Goal: Task Accomplishment & Management: Manage account settings

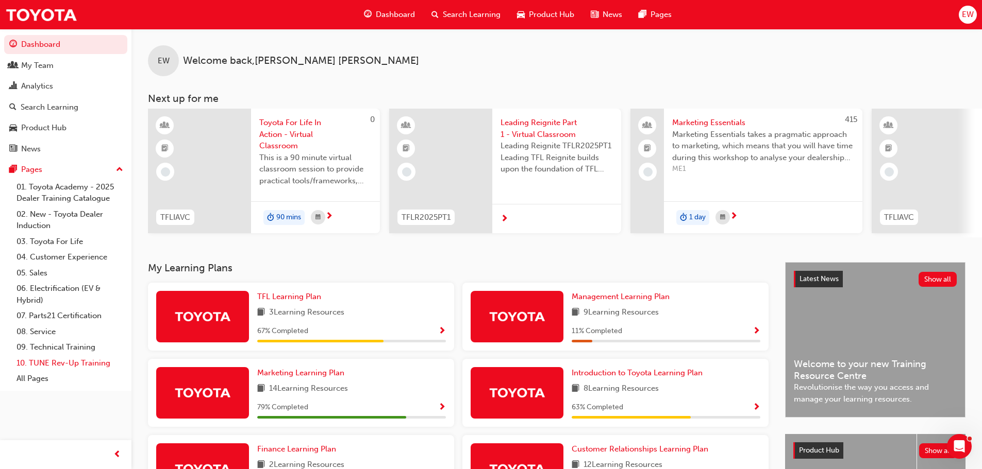
click at [53, 367] on link "10. TUNE Rev-Up Training" at bounding box center [69, 364] width 115 height 16
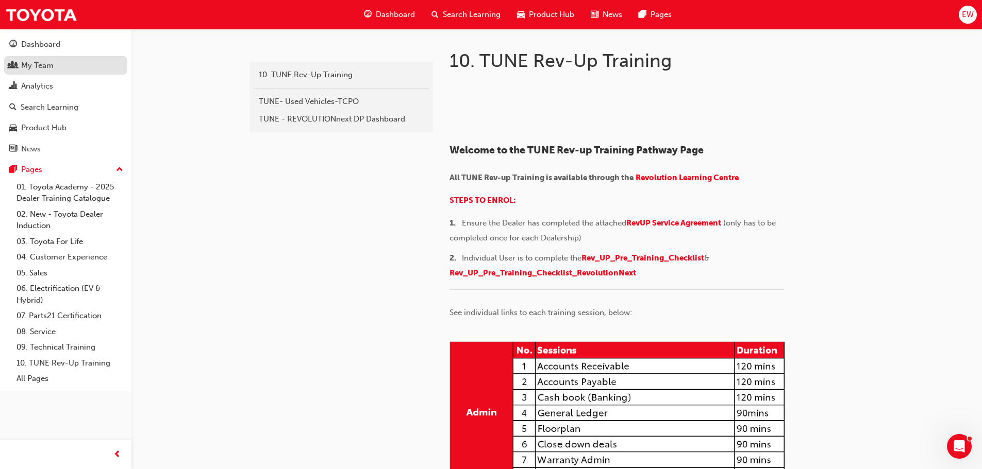
click at [69, 59] on div "My Team" at bounding box center [65, 65] width 113 height 13
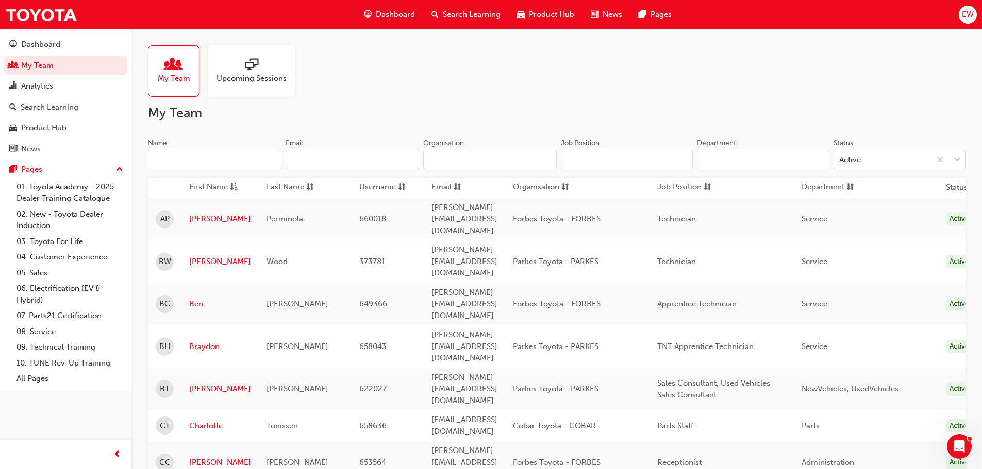
click at [284, 81] on span "Upcoming Sessions" at bounding box center [251, 79] width 70 height 12
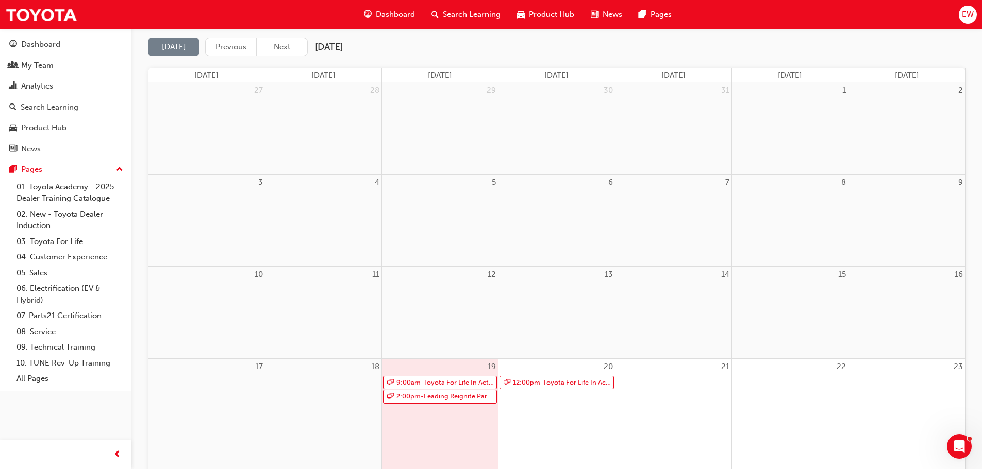
scroll to position [258, 0]
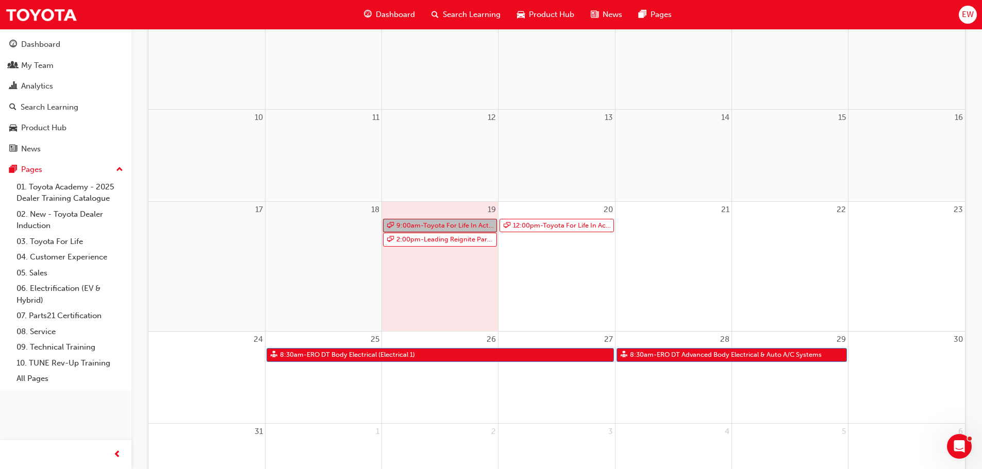
click at [440, 226] on link "9:00am - Toyota For Life In Action - Virtual Classroom" at bounding box center [440, 226] width 114 height 14
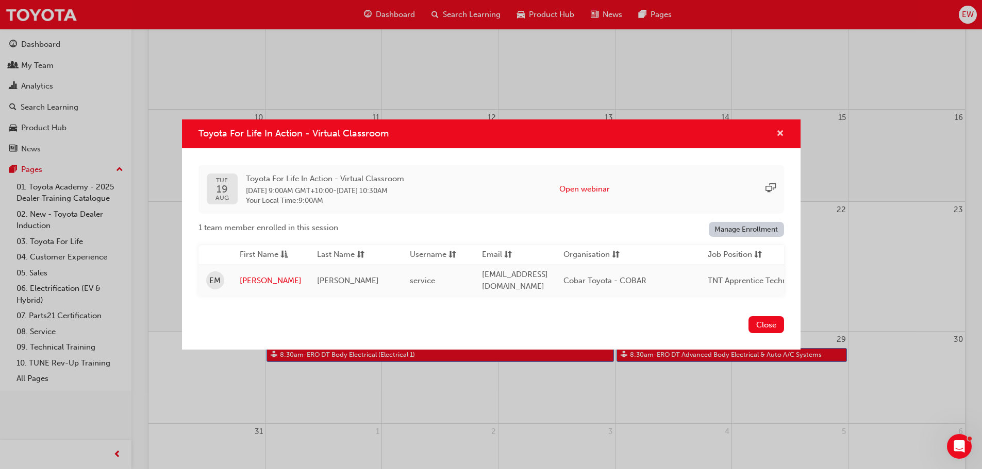
click at [777, 134] on span "cross-icon" at bounding box center [780, 134] width 8 height 9
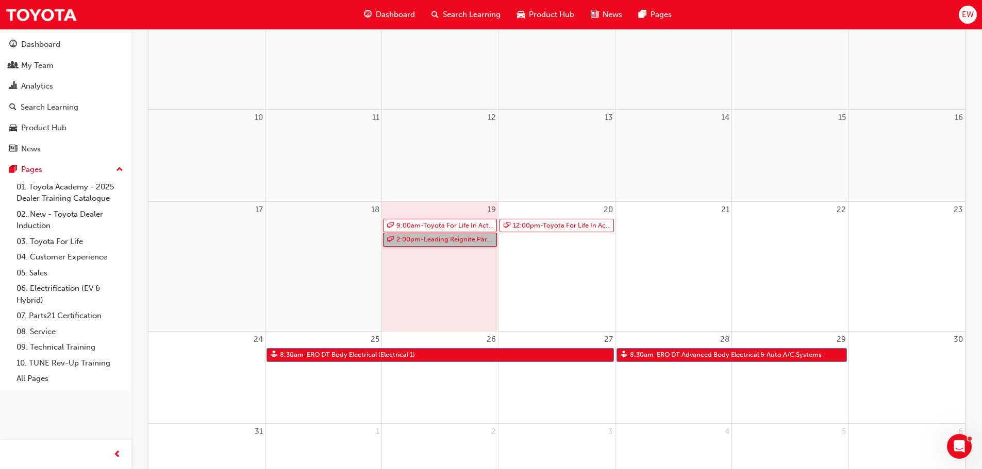
click at [448, 239] on link "2:00pm - Leading Reignite Part 2 - Virtual Classroom" at bounding box center [440, 240] width 114 height 14
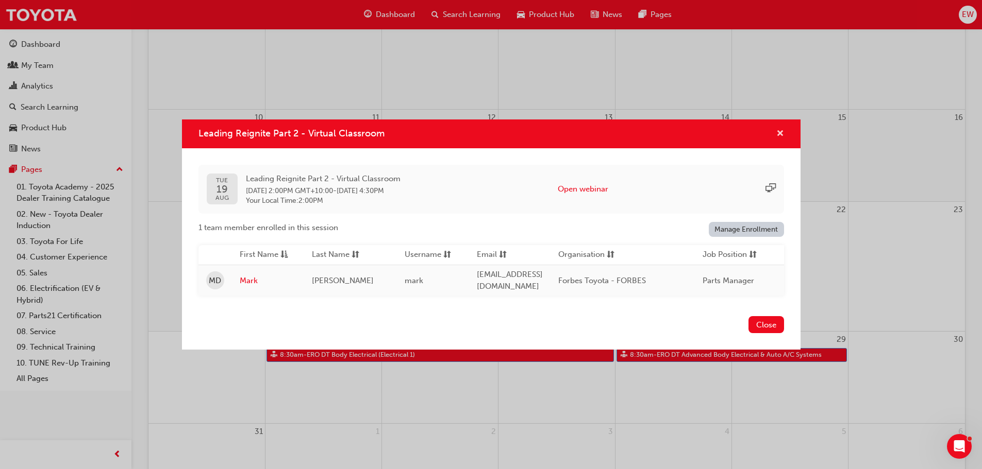
click at [780, 130] on span "cross-icon" at bounding box center [780, 134] width 8 height 9
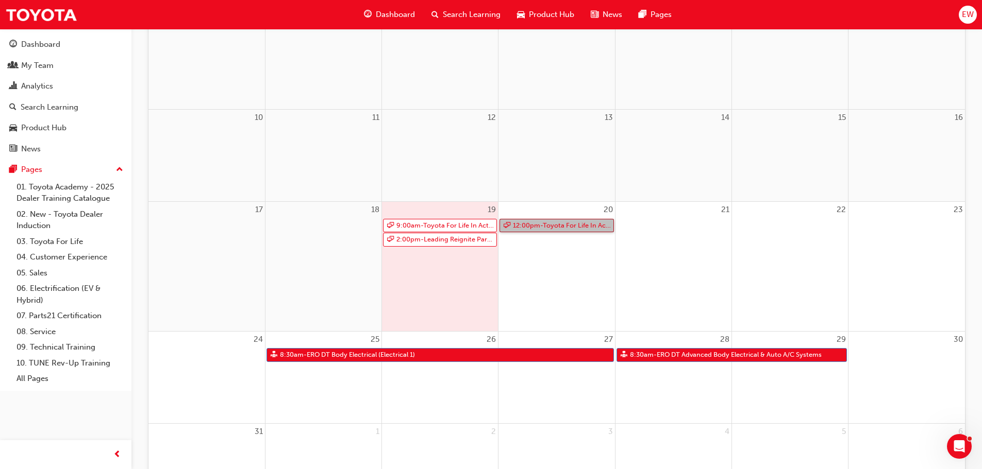
click at [555, 228] on link "12:00pm - Toyota For Life In Action - Virtual Classroom" at bounding box center [556, 226] width 114 height 14
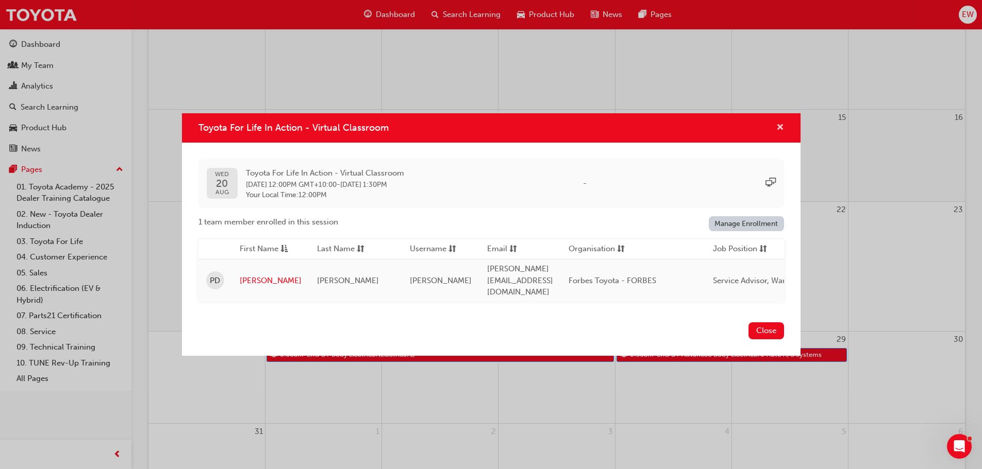
click at [780, 133] on span "cross-icon" at bounding box center [780, 128] width 8 height 9
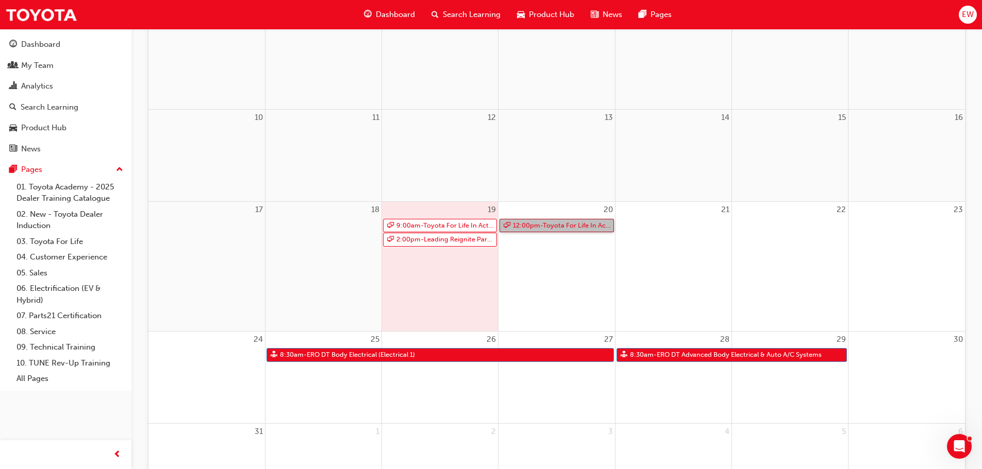
scroll to position [103, 0]
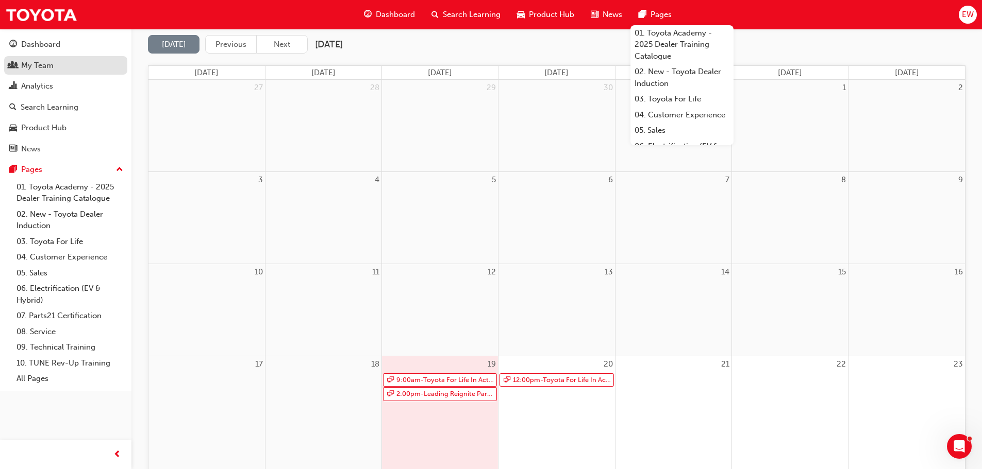
click at [53, 63] on div "My Team" at bounding box center [37, 66] width 32 height 12
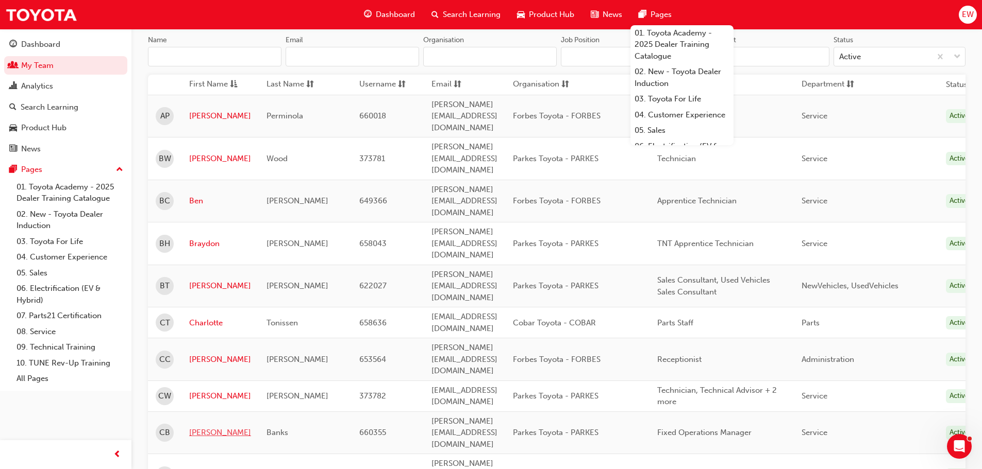
click at [204, 427] on link "Cody" at bounding box center [220, 433] width 62 height 12
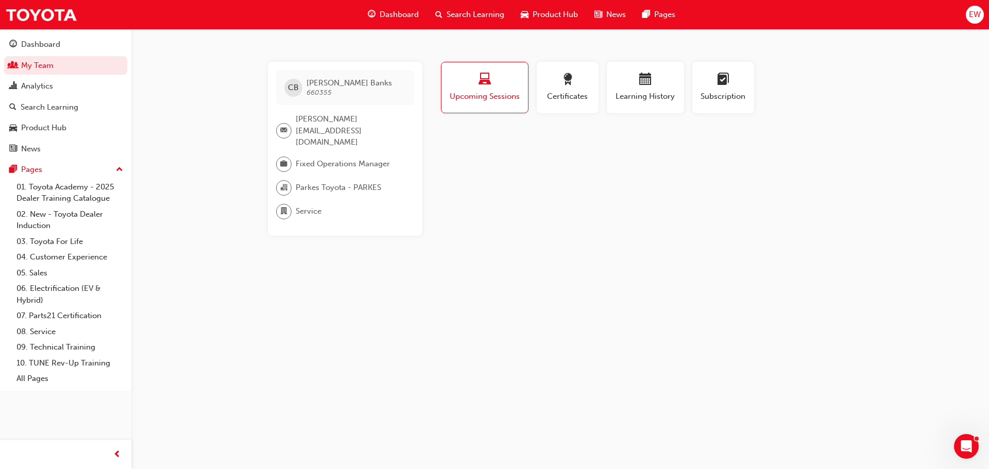
click at [477, 94] on span "Upcoming Sessions" at bounding box center [484, 97] width 71 height 12
click at [34, 241] on link "03. Toyota For Life" at bounding box center [69, 242] width 115 height 16
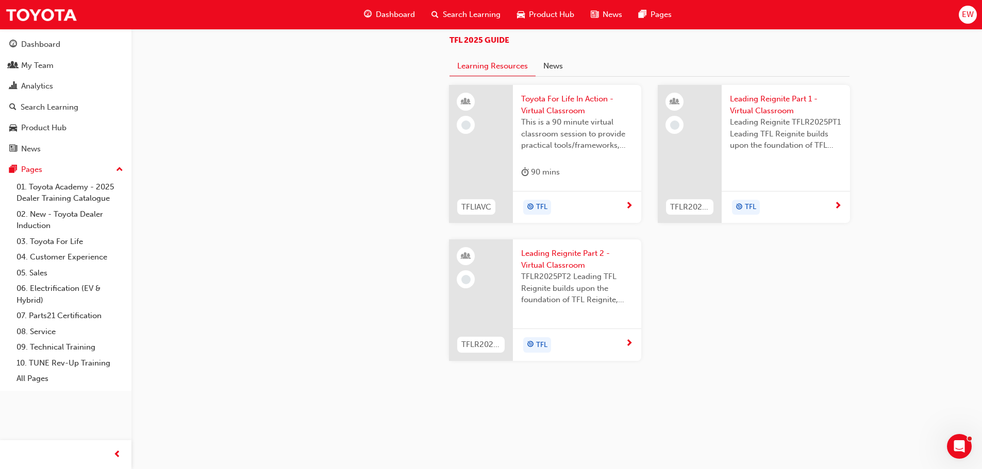
scroll to position [1096, 0]
click at [546, 109] on span "Toyota For Life In Action - Virtual Classroom" at bounding box center [577, 104] width 112 height 23
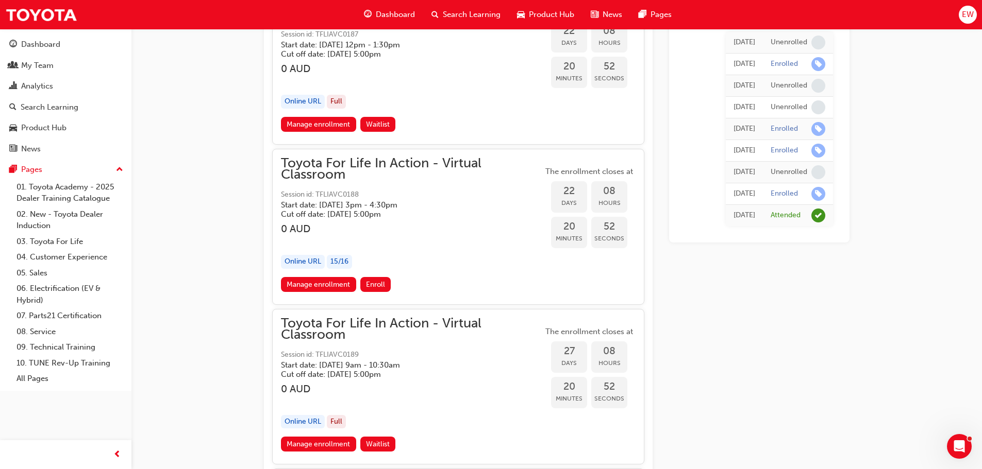
scroll to position [6256, 0]
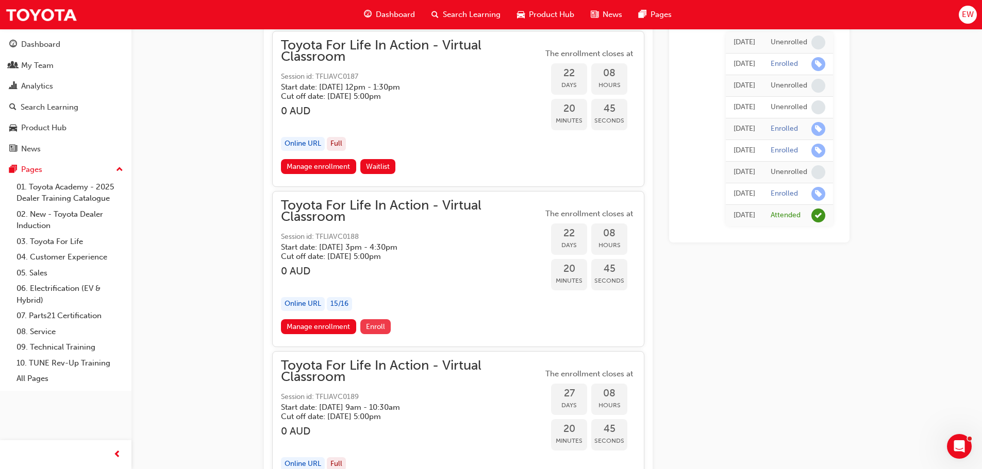
click at [372, 323] on span "Enroll" at bounding box center [375, 327] width 19 height 9
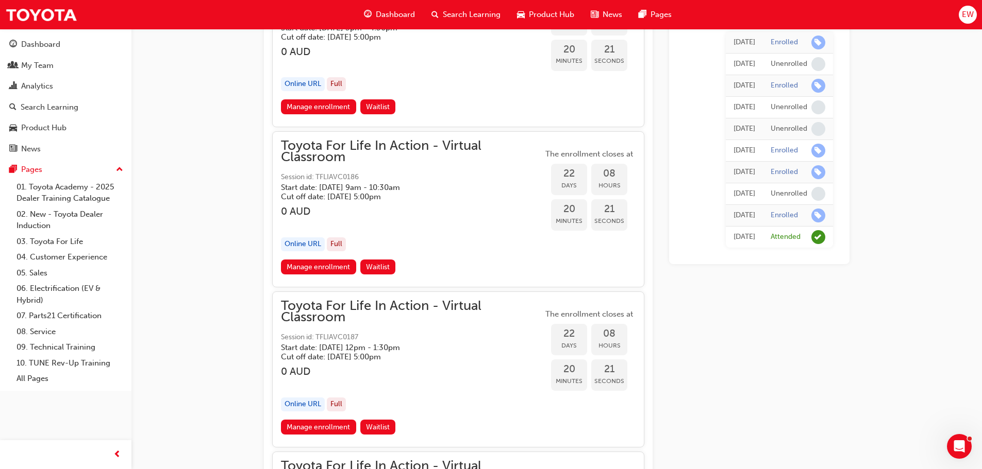
scroll to position [6253, 0]
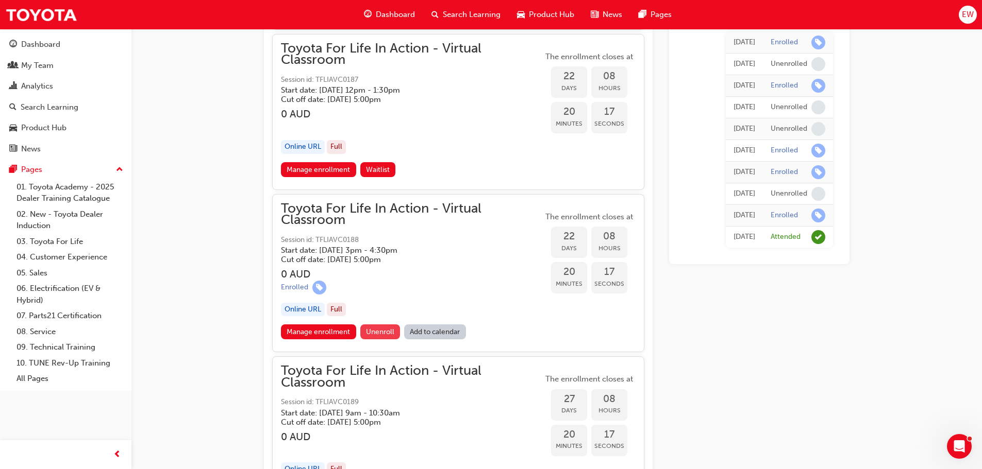
click at [367, 332] on span "Unenroll" at bounding box center [380, 332] width 28 height 9
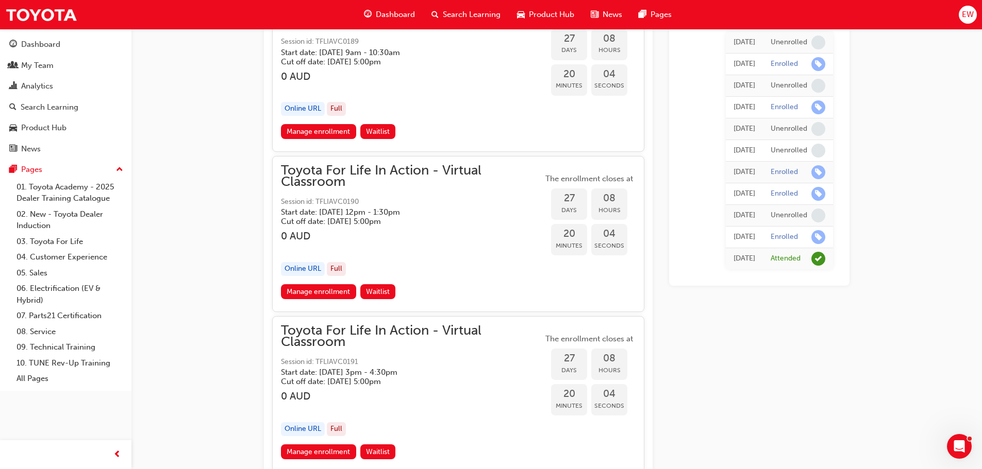
scroll to position [6356, 0]
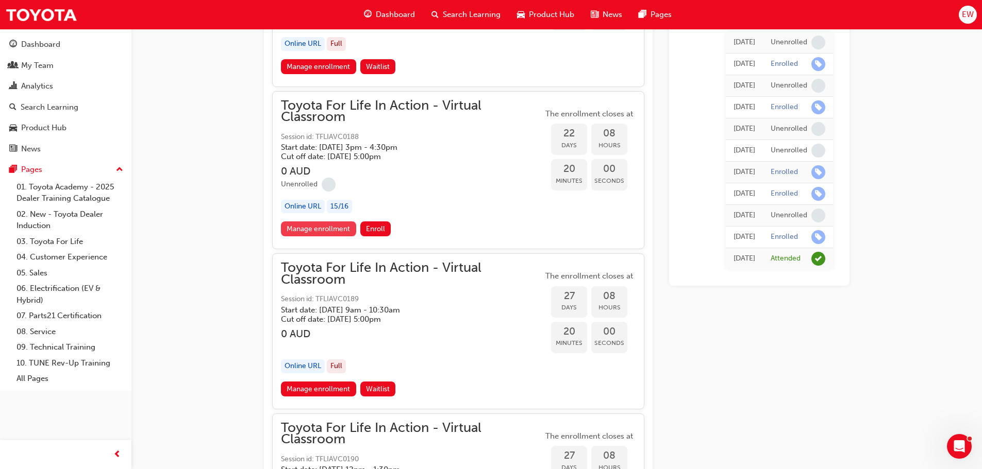
click at [307, 230] on link "Manage enrollment" at bounding box center [318, 229] width 75 height 15
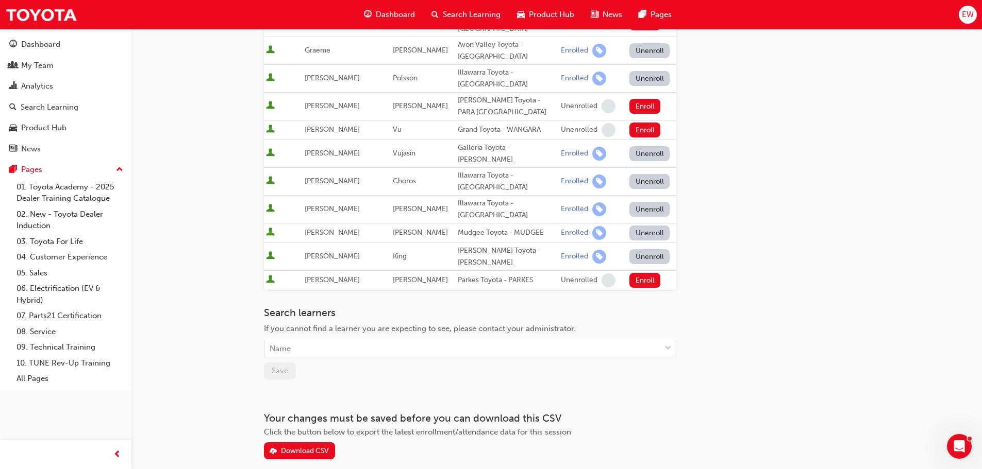
scroll to position [531, 0]
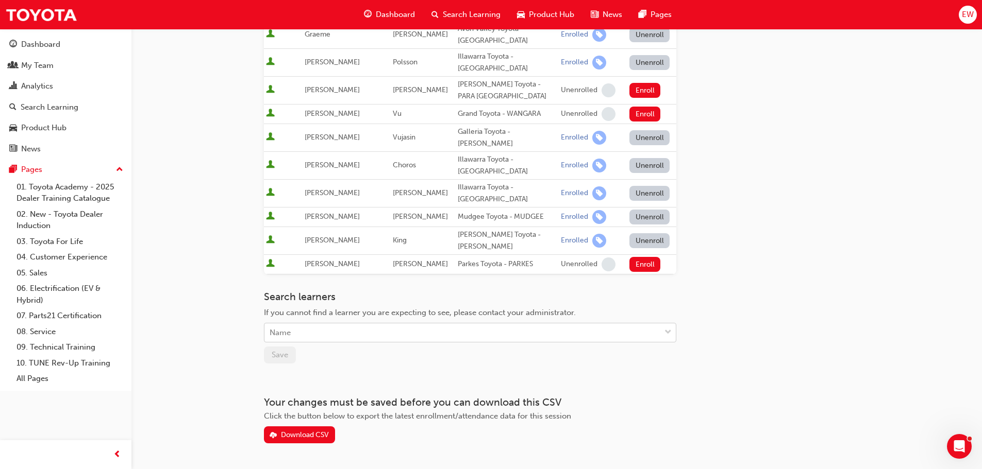
click at [407, 324] on div "Name" at bounding box center [462, 333] width 396 height 18
type input "cod"
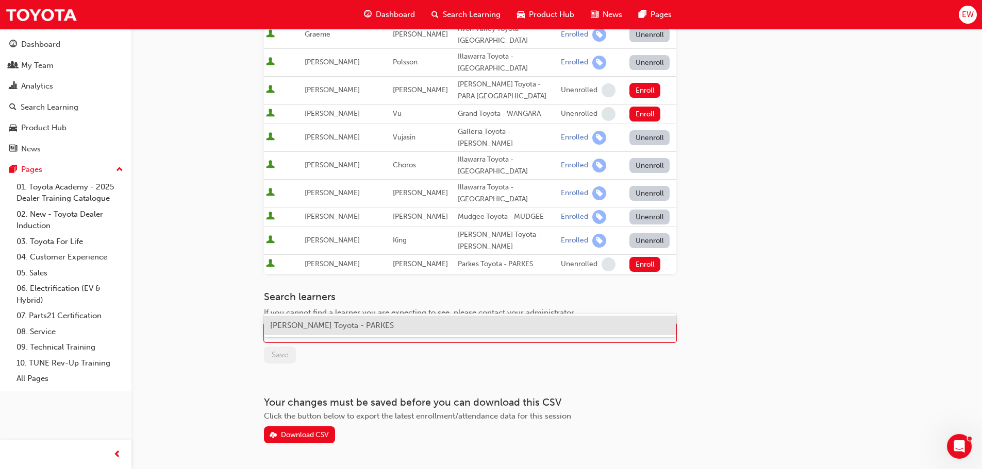
click at [407, 329] on div "Cody Banks - Parkes Toyota - PARKES" at bounding box center [470, 326] width 412 height 20
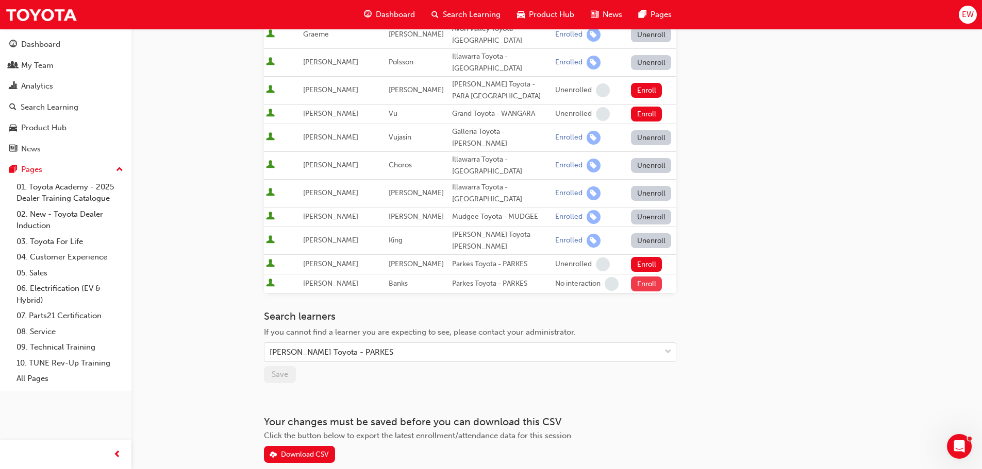
click at [639, 277] on button "Enroll" at bounding box center [646, 284] width 31 height 15
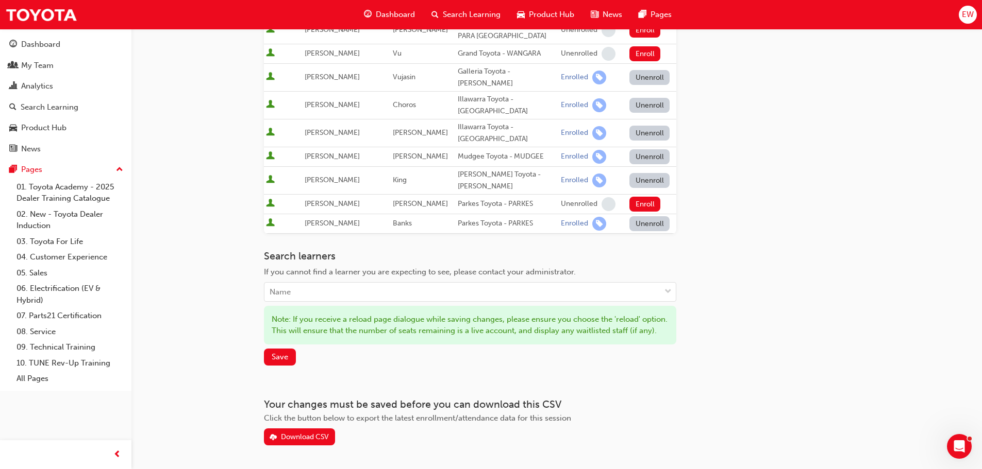
scroll to position [605, 0]
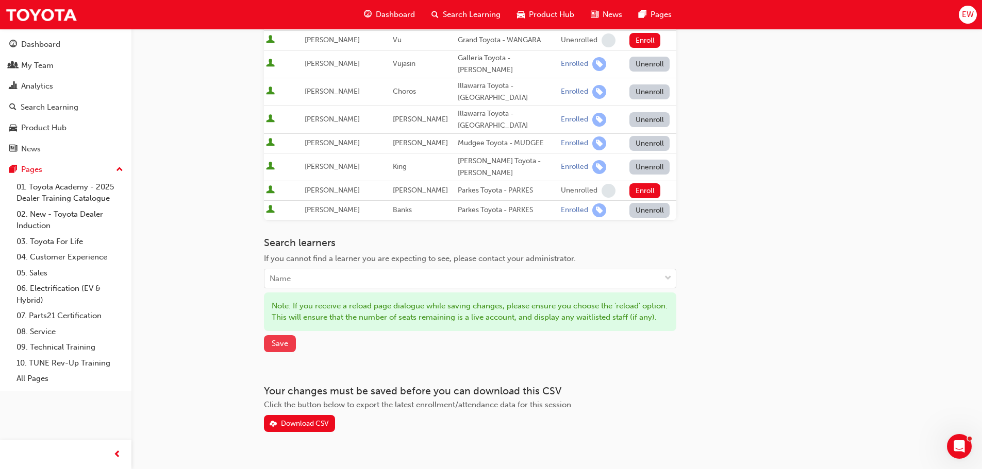
click at [282, 339] on span "Save" at bounding box center [280, 343] width 16 height 9
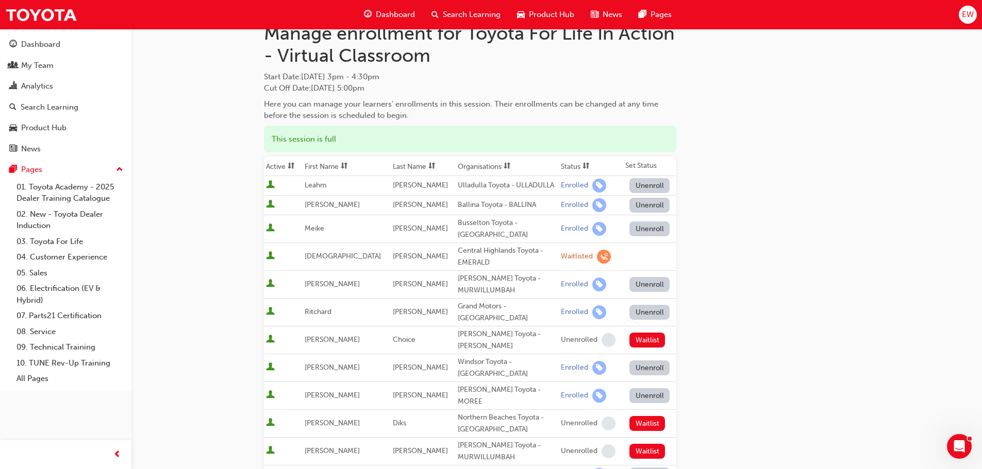
scroll to position [0, 0]
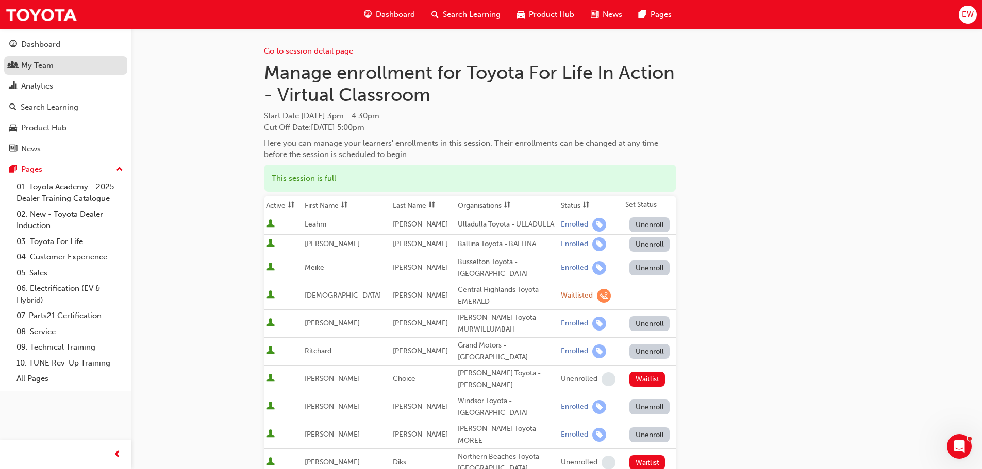
click at [39, 66] on div "My Team" at bounding box center [37, 66] width 32 height 12
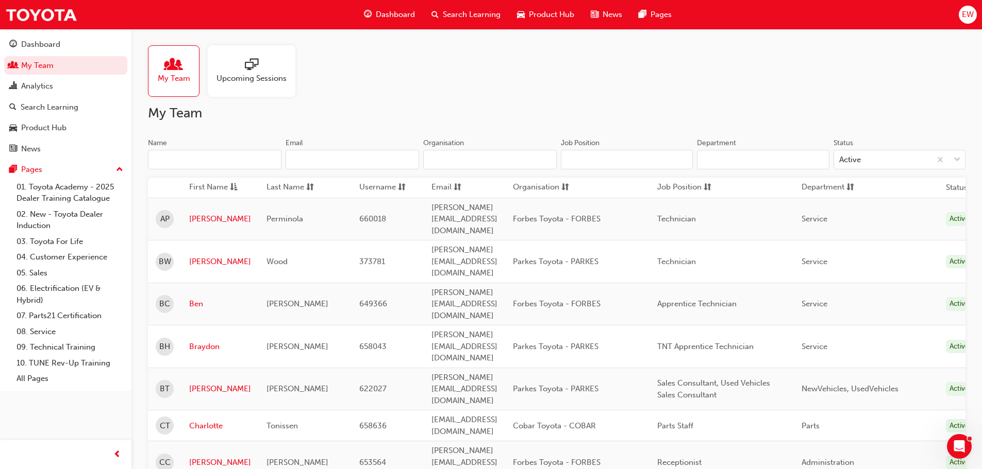
click at [243, 77] on span "Upcoming Sessions" at bounding box center [251, 79] width 70 height 12
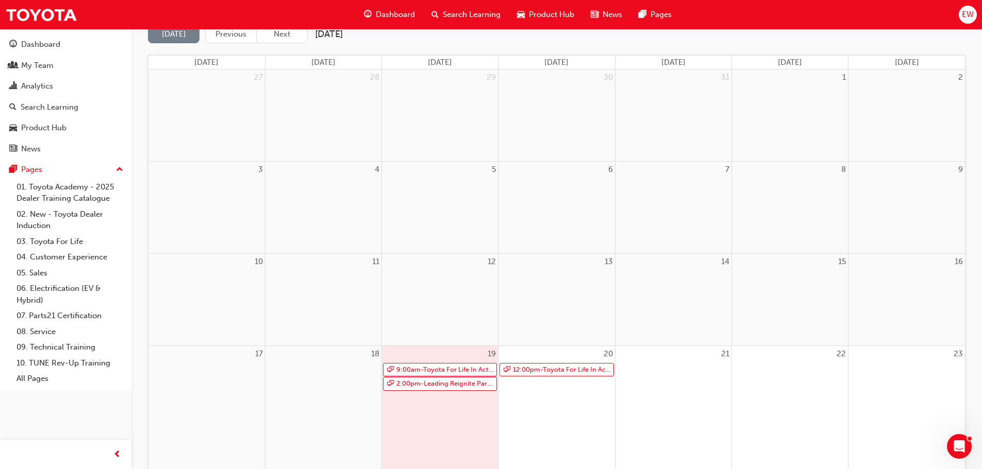
scroll to position [258, 0]
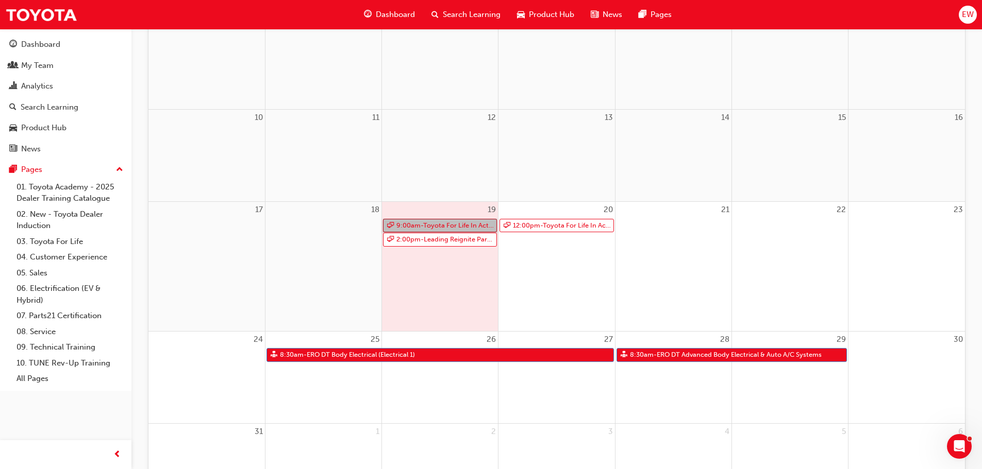
click at [433, 228] on link "9:00am - Toyota For Life In Action - Virtual Classroom" at bounding box center [440, 226] width 114 height 14
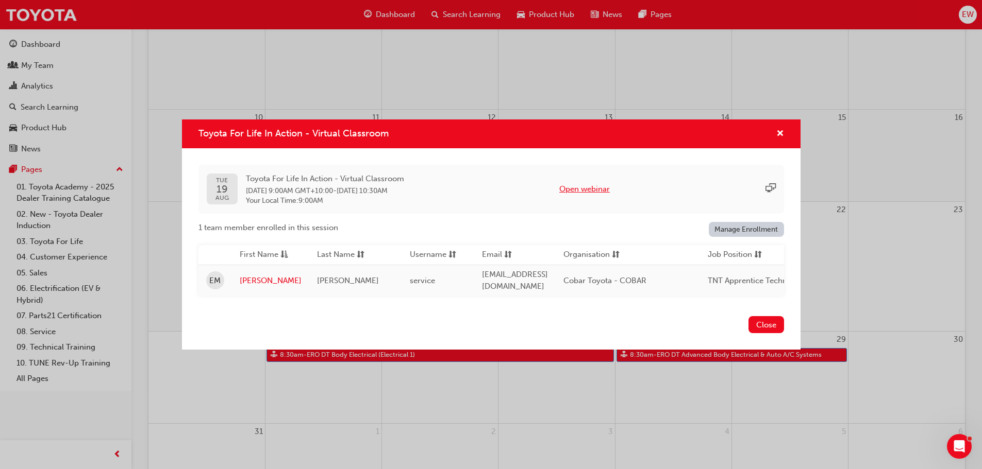
click at [601, 187] on button "Open webinar" at bounding box center [584, 189] width 50 height 12
click at [779, 130] on span "cross-icon" at bounding box center [780, 134] width 8 height 9
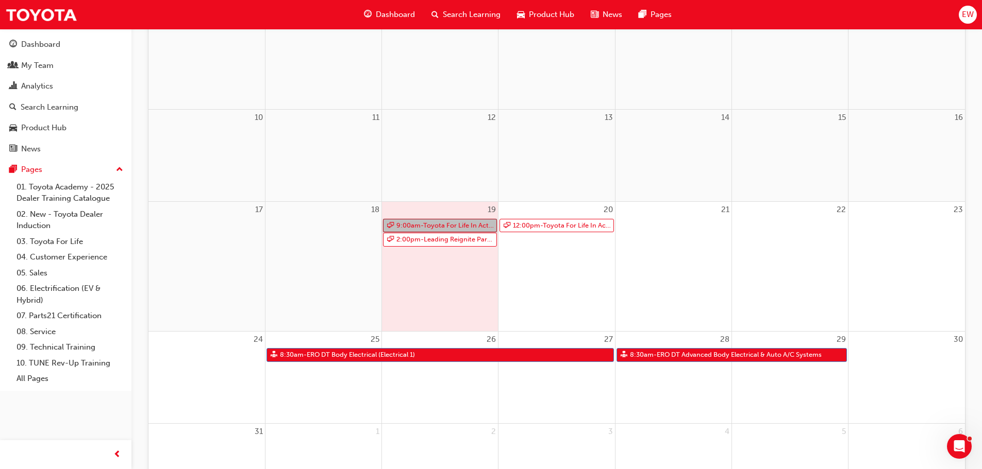
click at [467, 227] on link "9:00am - Toyota For Life In Action - Virtual Classroom" at bounding box center [440, 226] width 114 height 14
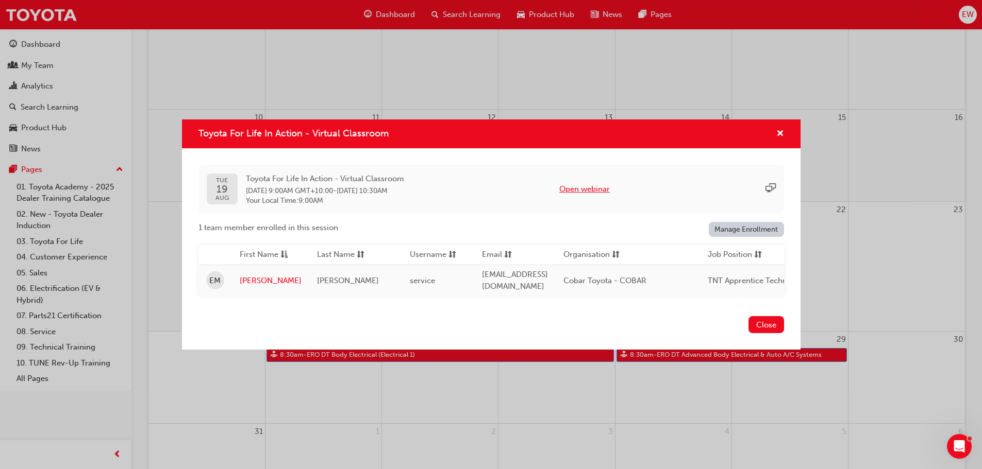
click at [599, 185] on button "Open webinar" at bounding box center [584, 189] width 50 height 12
click at [603, 190] on button "Open webinar" at bounding box center [584, 189] width 50 height 12
click at [777, 328] on button "Close" at bounding box center [766, 324] width 36 height 17
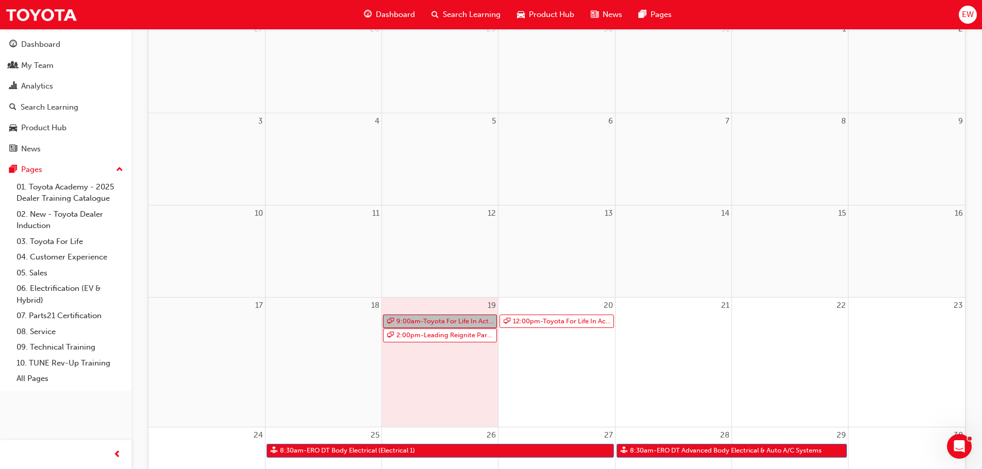
scroll to position [309, 0]
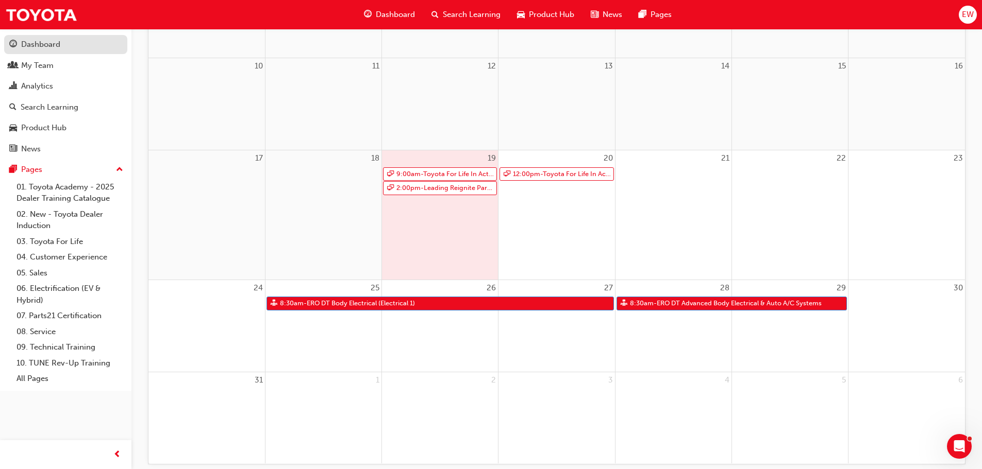
click at [57, 45] on div "Dashboard" at bounding box center [40, 45] width 39 height 12
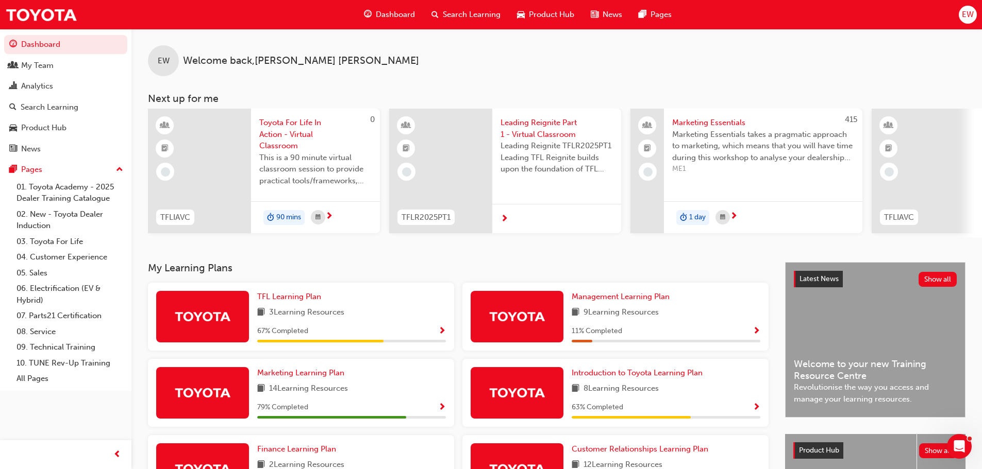
click at [543, 139] on span "Leading Reignite Part 1 - Virtual Classroom" at bounding box center [556, 128] width 112 height 23
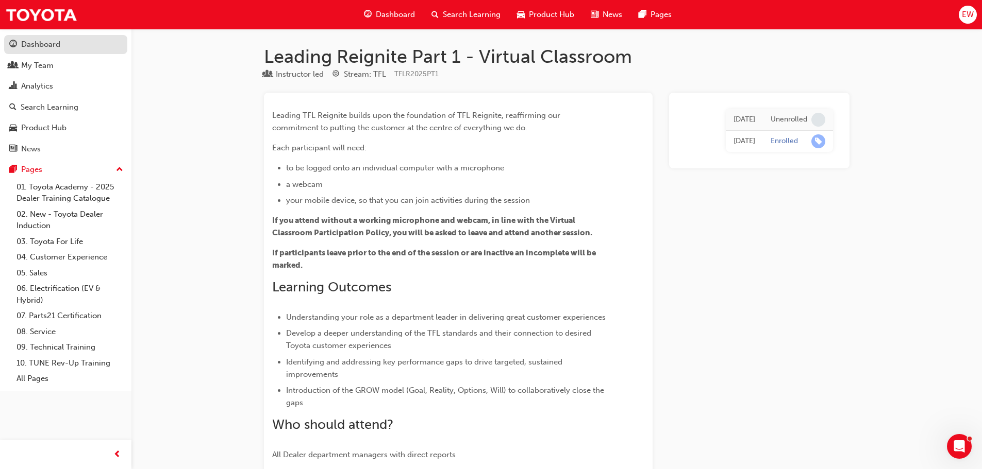
click at [39, 42] on div "Dashboard" at bounding box center [40, 45] width 39 height 12
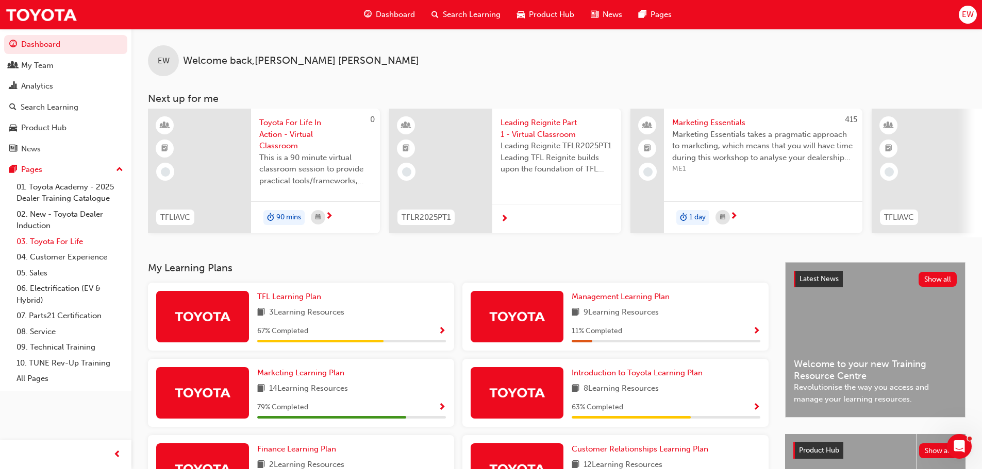
click at [68, 242] on link "03. Toyota For Life" at bounding box center [69, 242] width 115 height 16
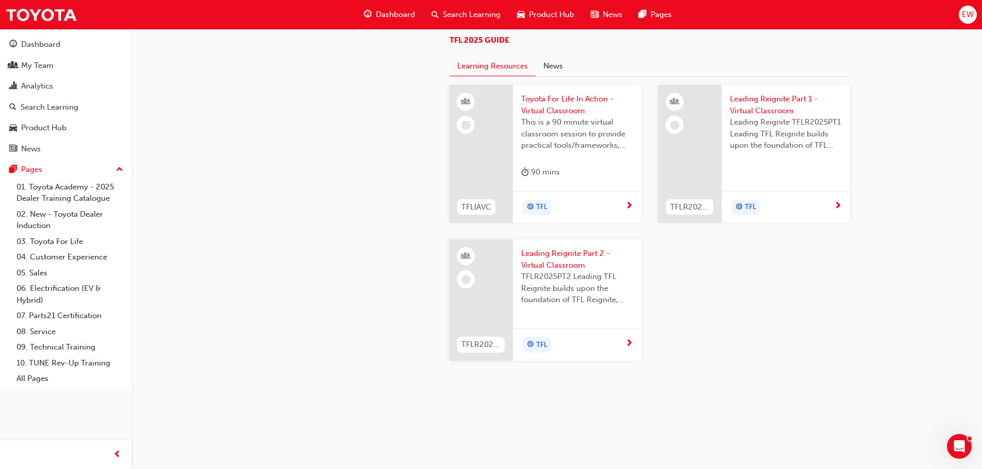
scroll to position [1096, 0]
click at [49, 62] on div "My Team" at bounding box center [37, 66] width 32 height 12
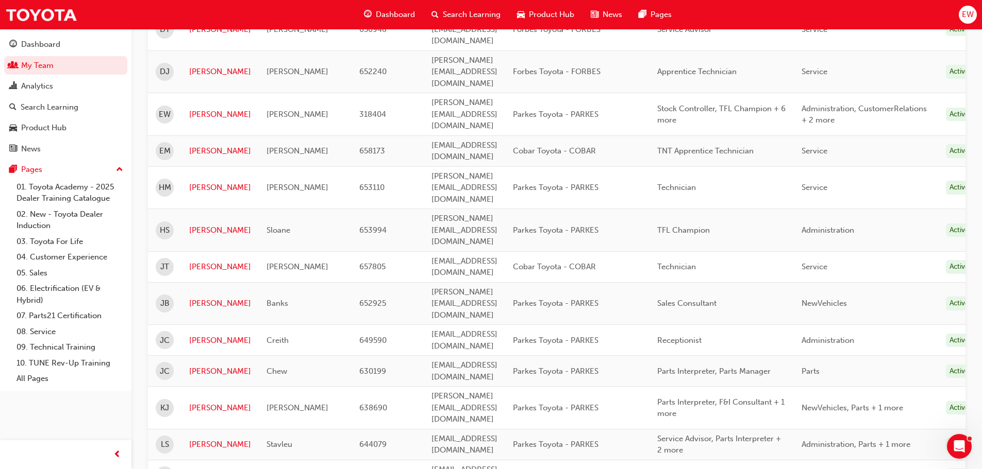
scroll to position [647, 0]
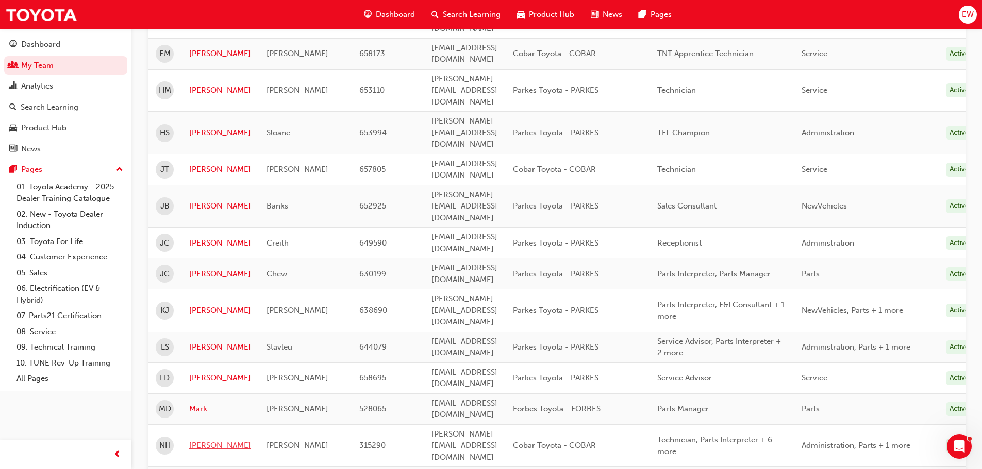
click at [206, 440] on link "Nicholas" at bounding box center [220, 446] width 62 height 12
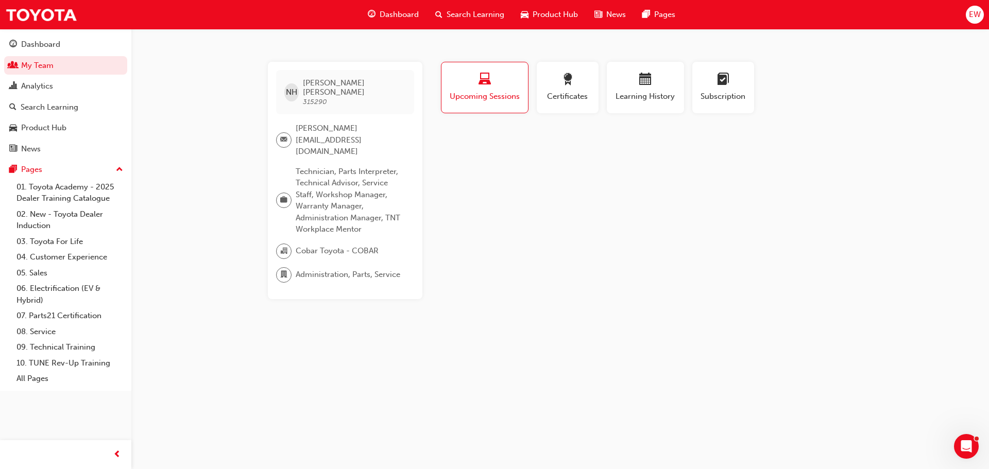
click at [496, 93] on span "Upcoming Sessions" at bounding box center [484, 97] width 71 height 12
click at [667, 90] on div "Learning History" at bounding box center [646, 87] width 62 height 29
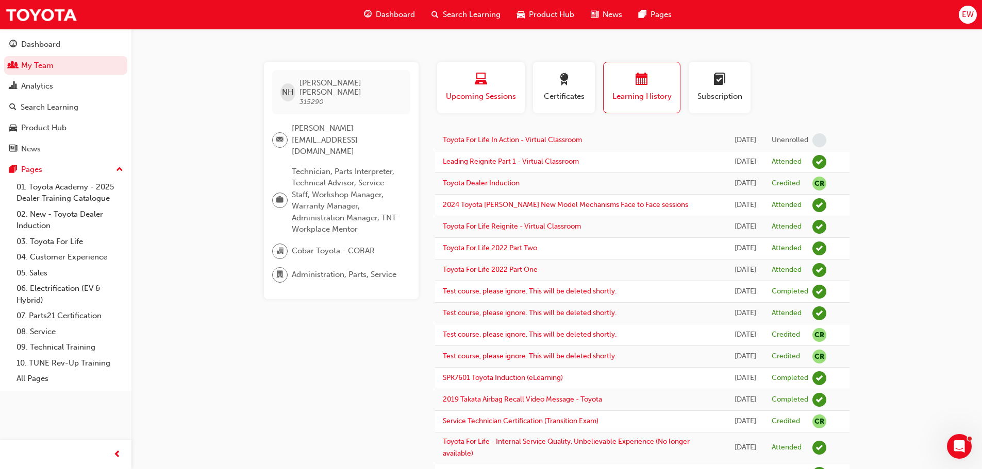
click at [470, 86] on div "button" at bounding box center [481, 81] width 72 height 16
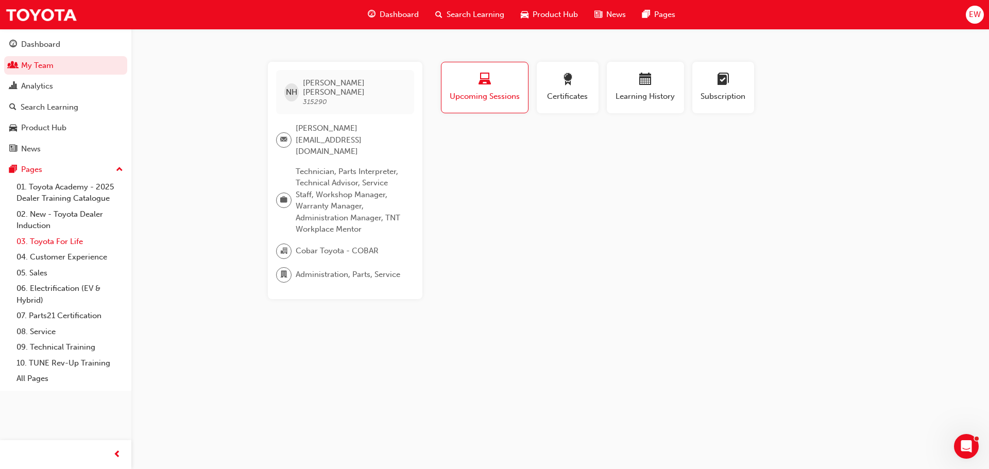
click at [59, 241] on link "03. Toyota For Life" at bounding box center [69, 242] width 115 height 16
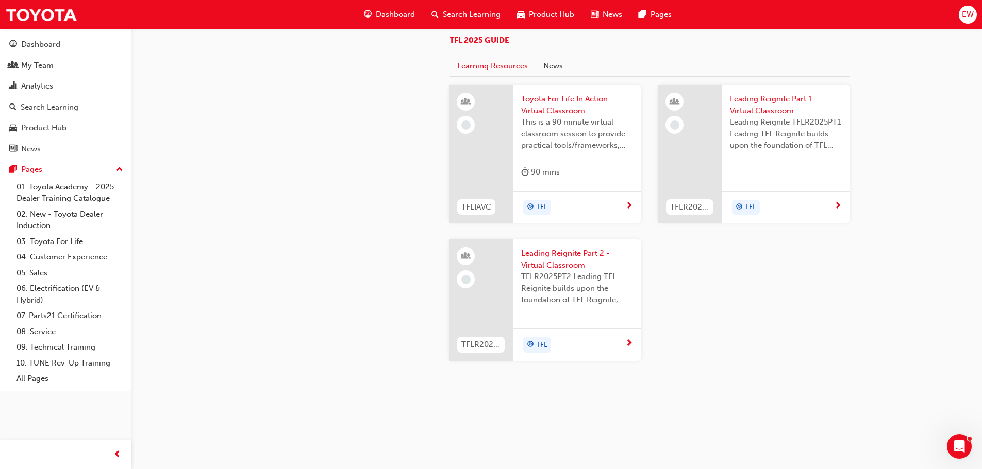
scroll to position [1082, 0]
click at [569, 291] on span "TFLR2025PT2 Leading TFL Reignite builds upon the foundation of TFL Reignite, re…" at bounding box center [577, 288] width 112 height 35
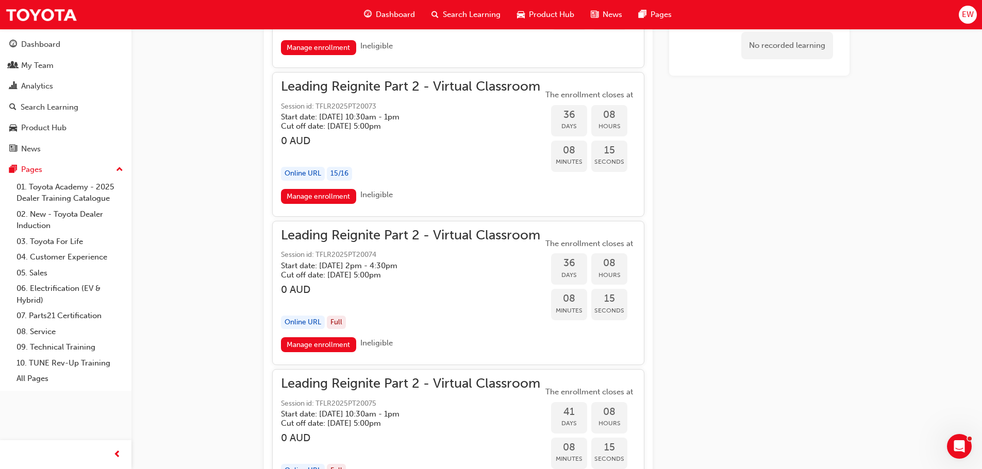
scroll to position [5720, 0]
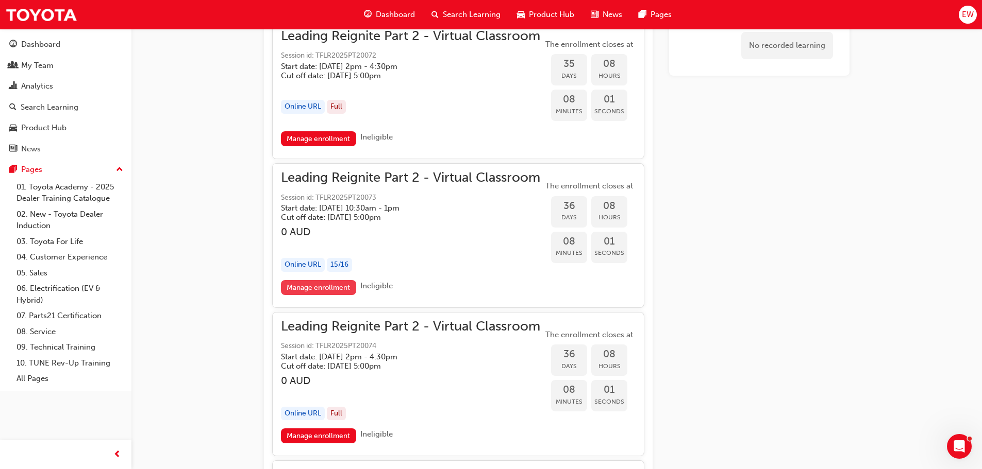
click at [316, 283] on link "Manage enrollment" at bounding box center [318, 287] width 75 height 15
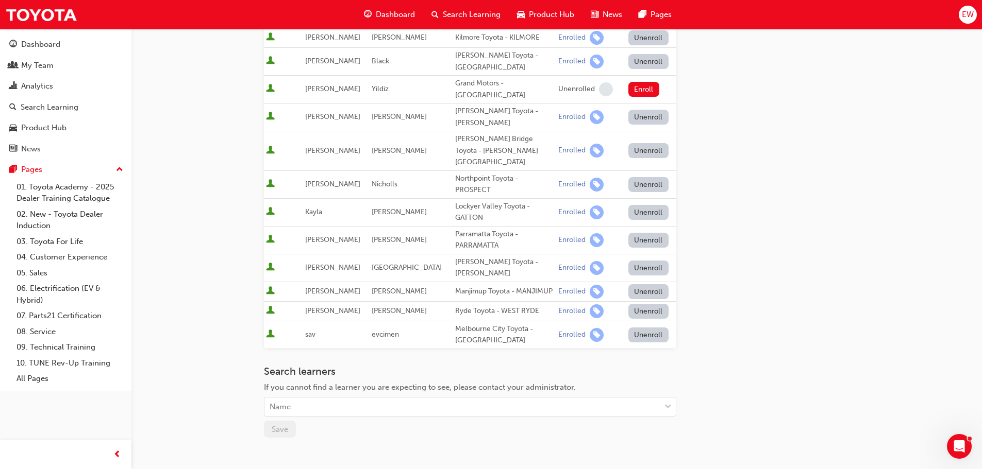
scroll to position [428, 0]
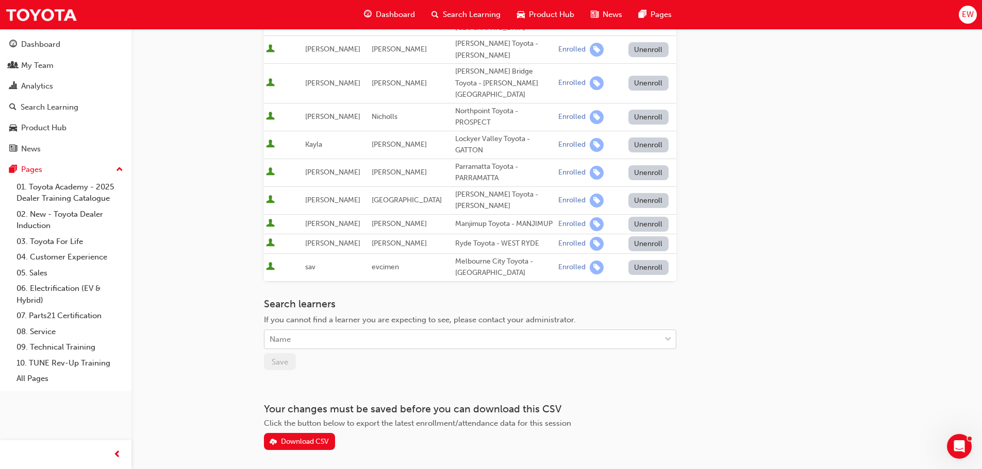
click at [367, 331] on div "Name" at bounding box center [462, 340] width 396 height 18
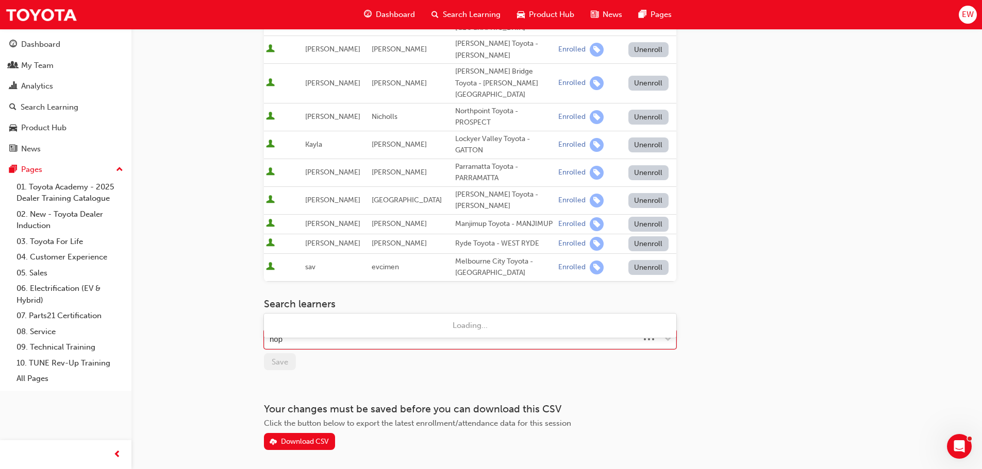
type input "hopk"
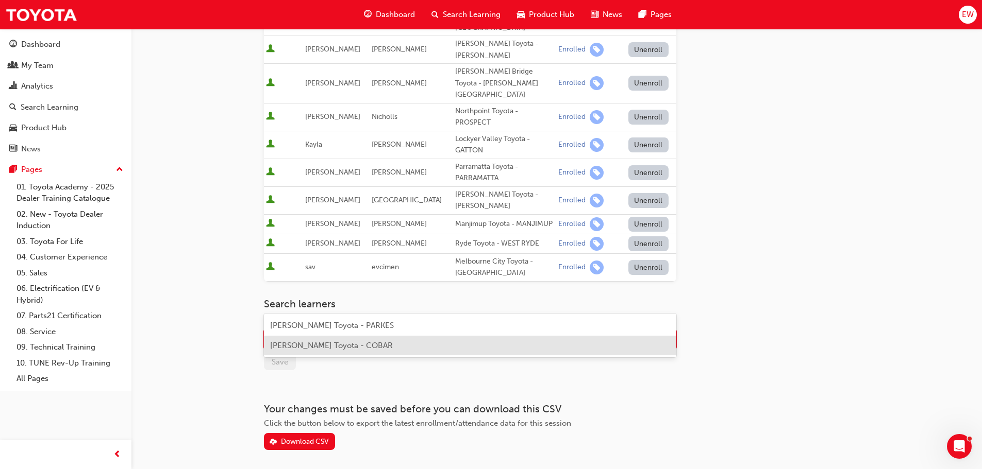
click at [356, 343] on span "Nicholas Hopkins - Cobar Toyota - COBAR" at bounding box center [331, 345] width 123 height 9
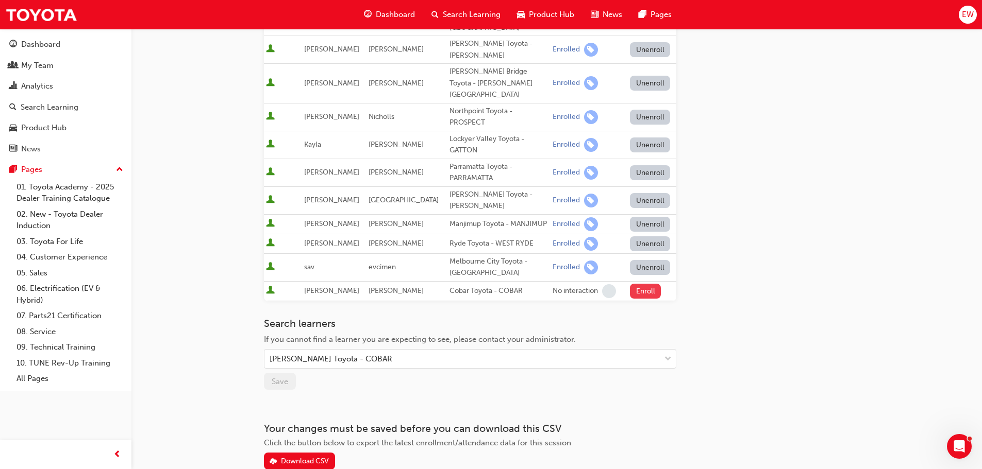
click at [641, 284] on button "Enroll" at bounding box center [645, 291] width 31 height 15
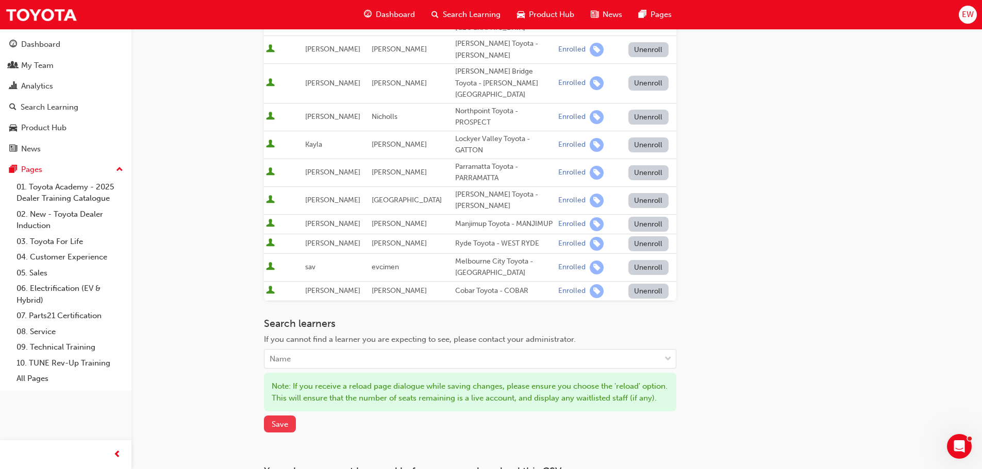
click at [271, 416] on button "Save" at bounding box center [280, 424] width 32 height 17
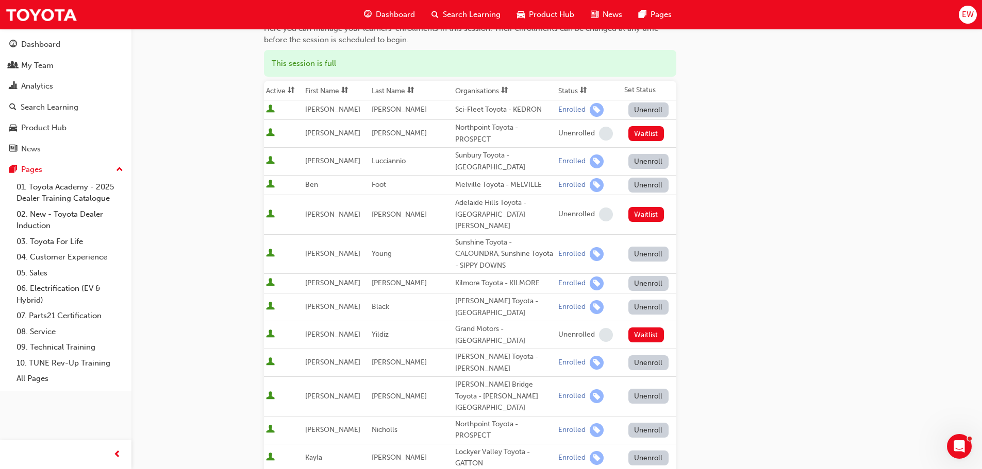
scroll to position [103, 0]
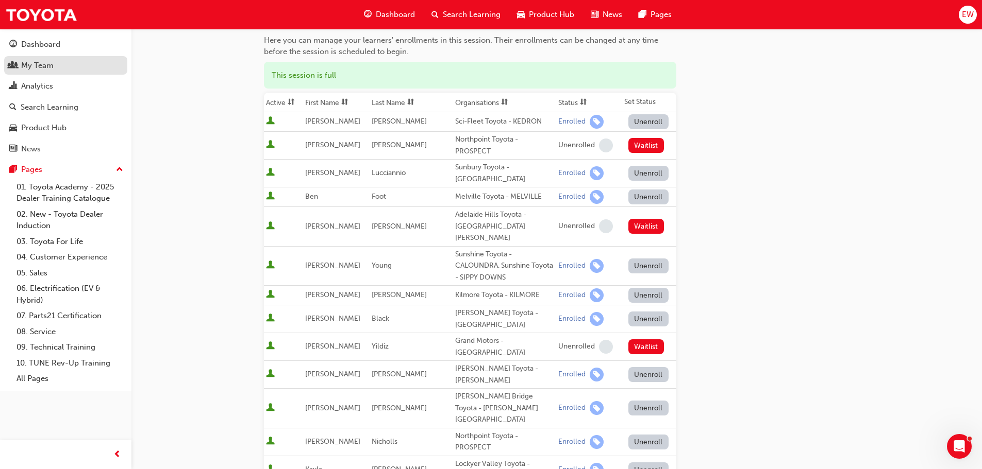
click at [35, 60] on div "My Team" at bounding box center [37, 66] width 32 height 12
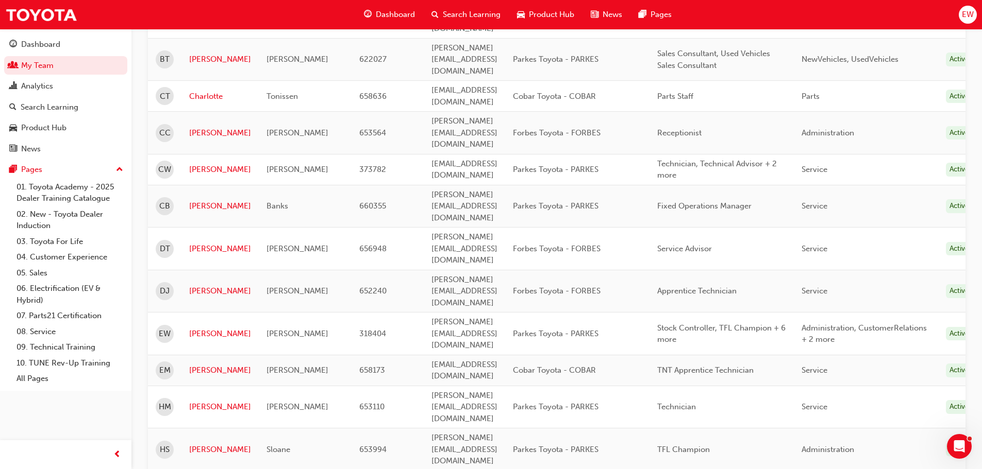
scroll to position [412, 0]
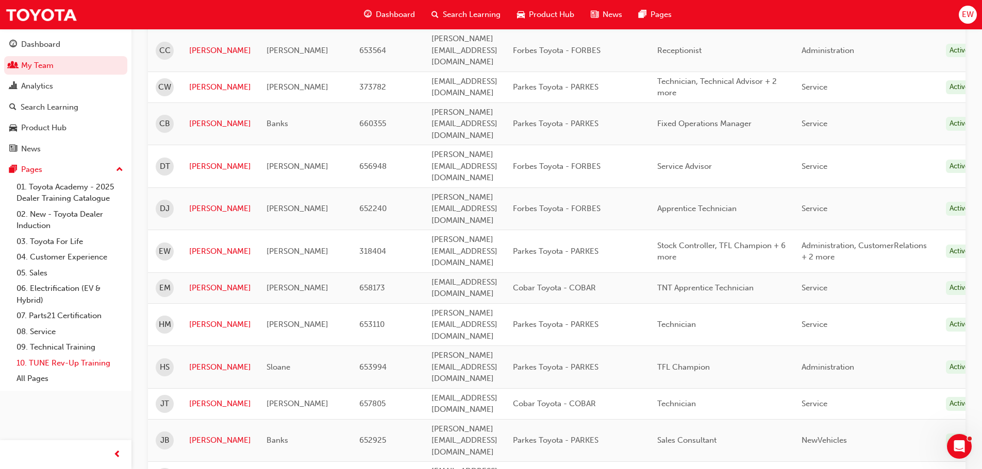
click at [54, 367] on link "10. TUNE Rev-Up Training" at bounding box center [69, 364] width 115 height 16
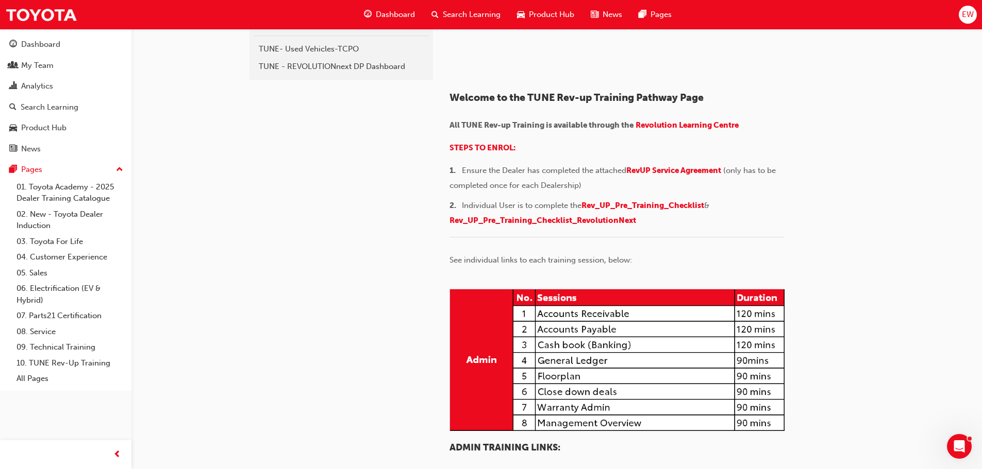
scroll to position [103, 0]
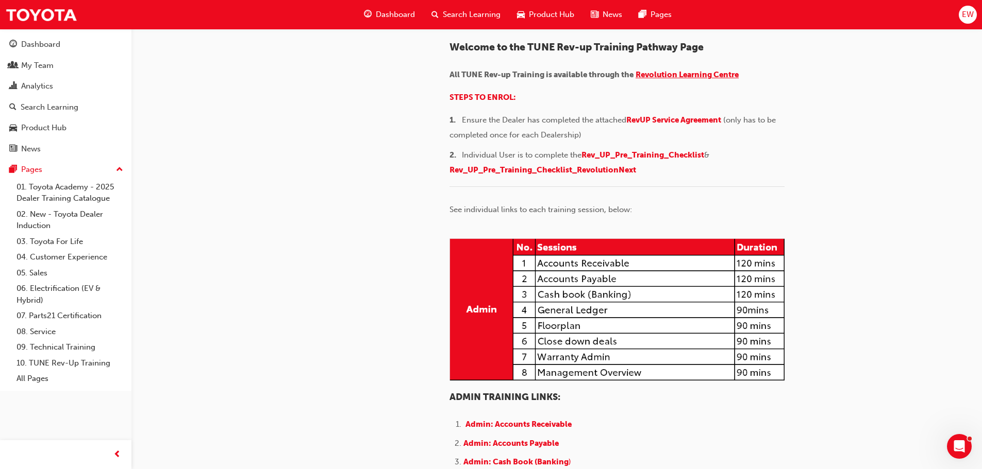
click at [676, 79] on span "Revolution Learning Centre" at bounding box center [686, 74] width 103 height 9
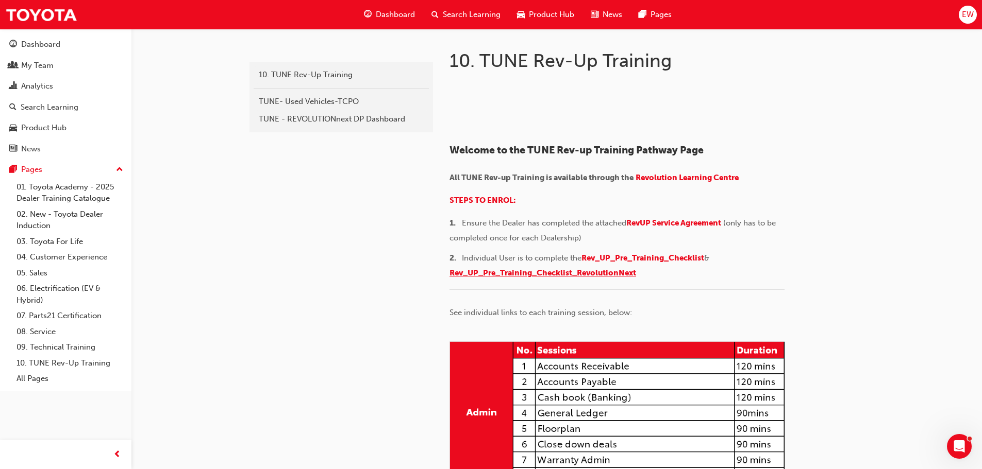
click at [627, 278] on span "Rev_UP_Pre_Training_Checklist_RevolutionNext" at bounding box center [542, 272] width 187 height 9
